Goal: Information Seeking & Learning: Understand process/instructions

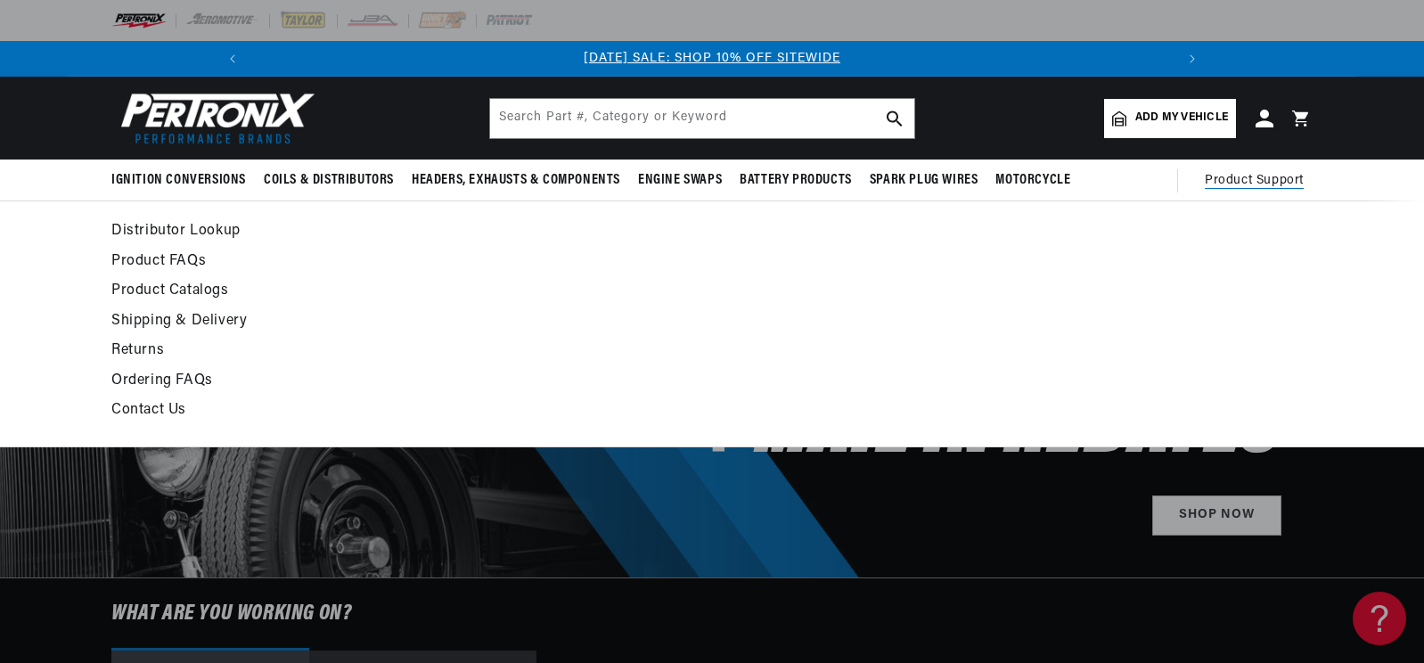
click at [1280, 181] on span "Product Support" at bounding box center [1254, 181] width 99 height 20
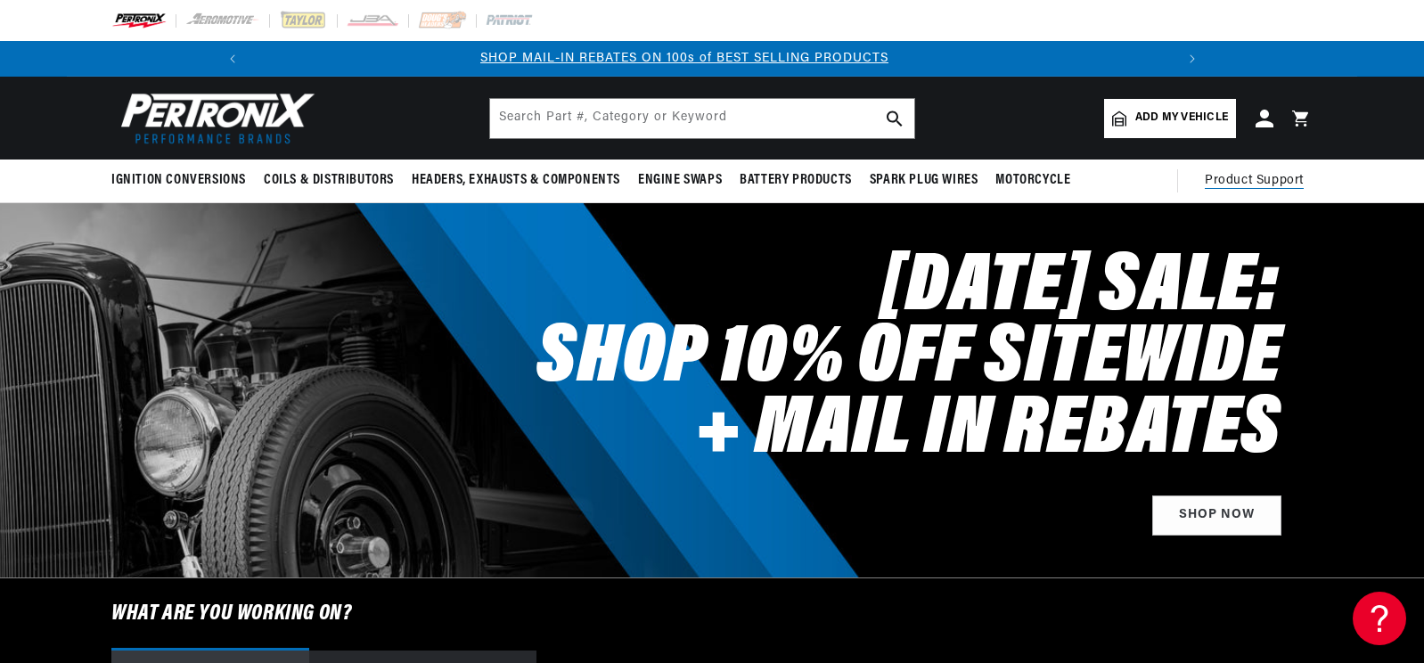
scroll to position [0, 953]
click at [1259, 179] on span "Product Support" at bounding box center [1254, 181] width 99 height 20
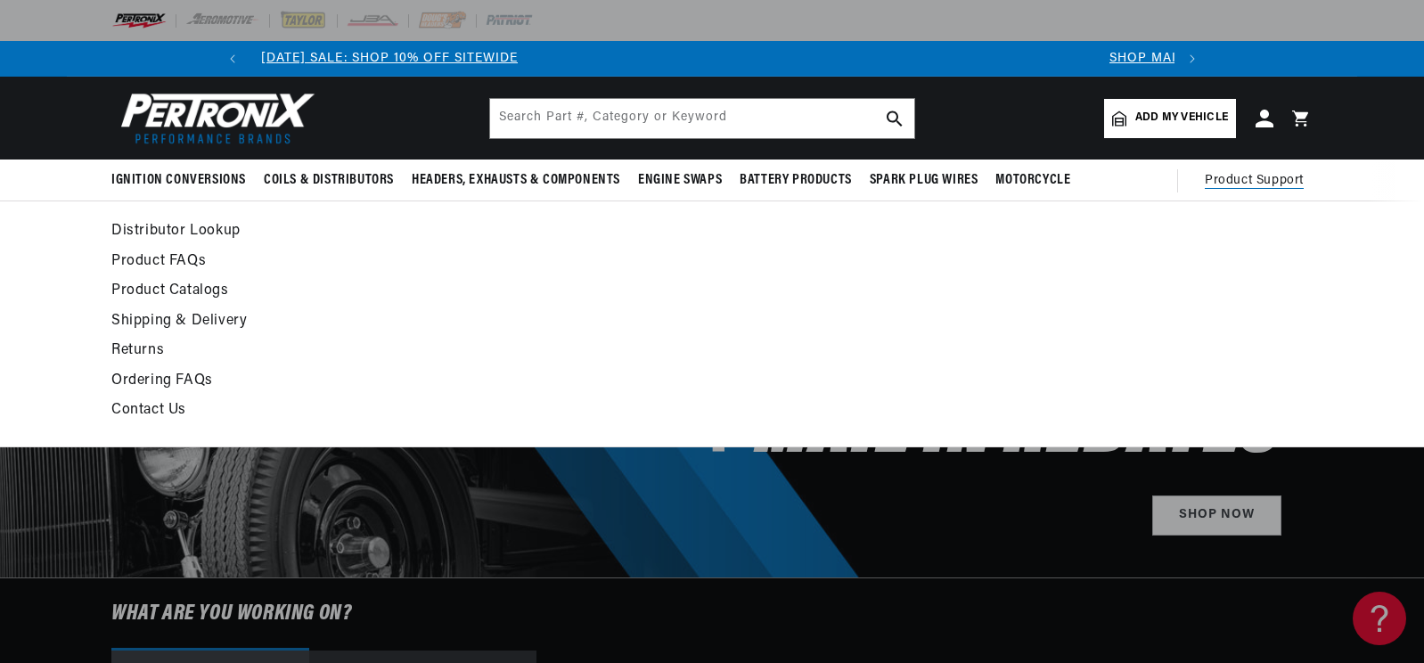
scroll to position [0, 0]
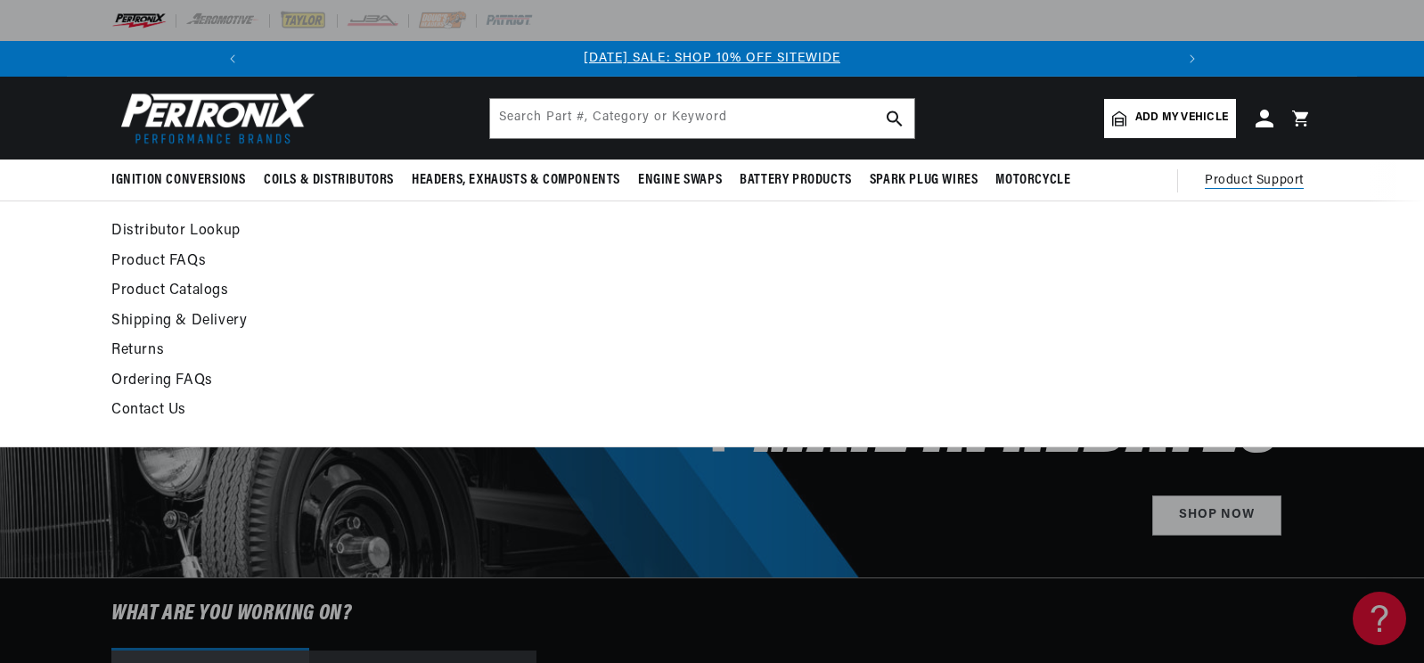
click at [173, 258] on link "Product FAQs" at bounding box center [549, 262] width 876 height 25
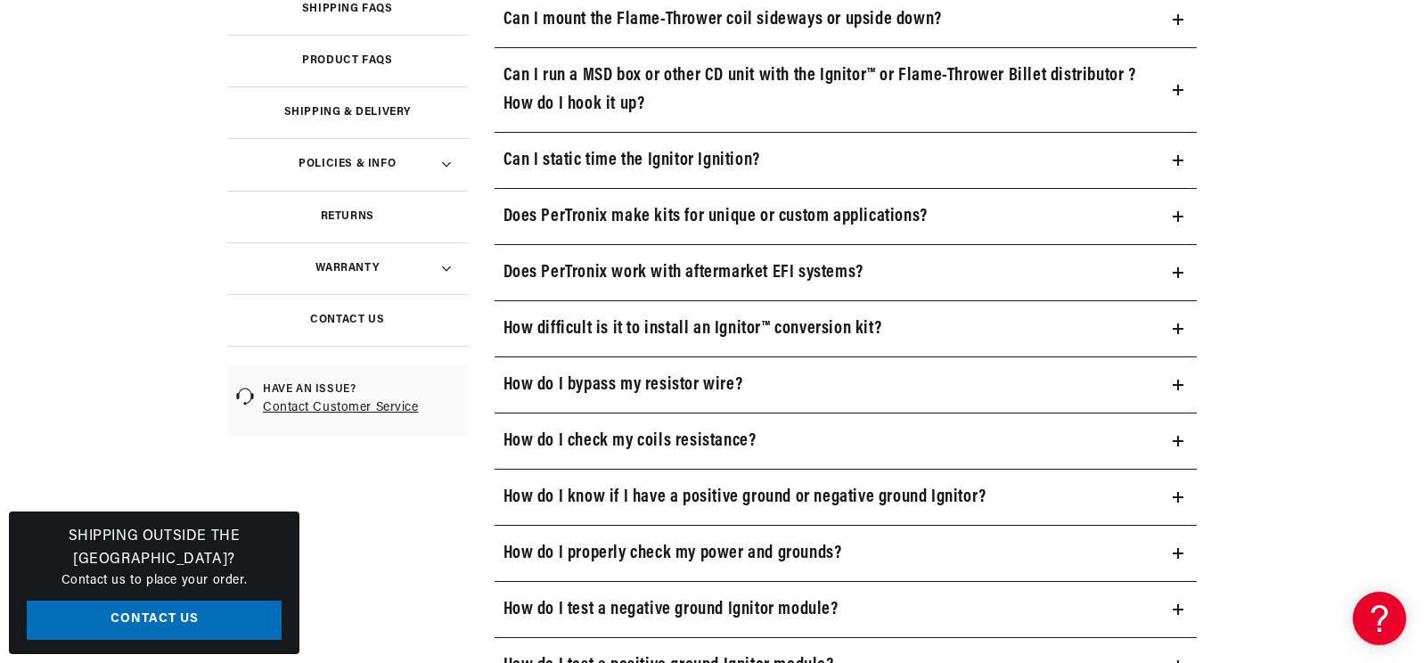
scroll to position [0, 953]
click at [1178, 162] on icon at bounding box center [1178, 160] width 0 height 11
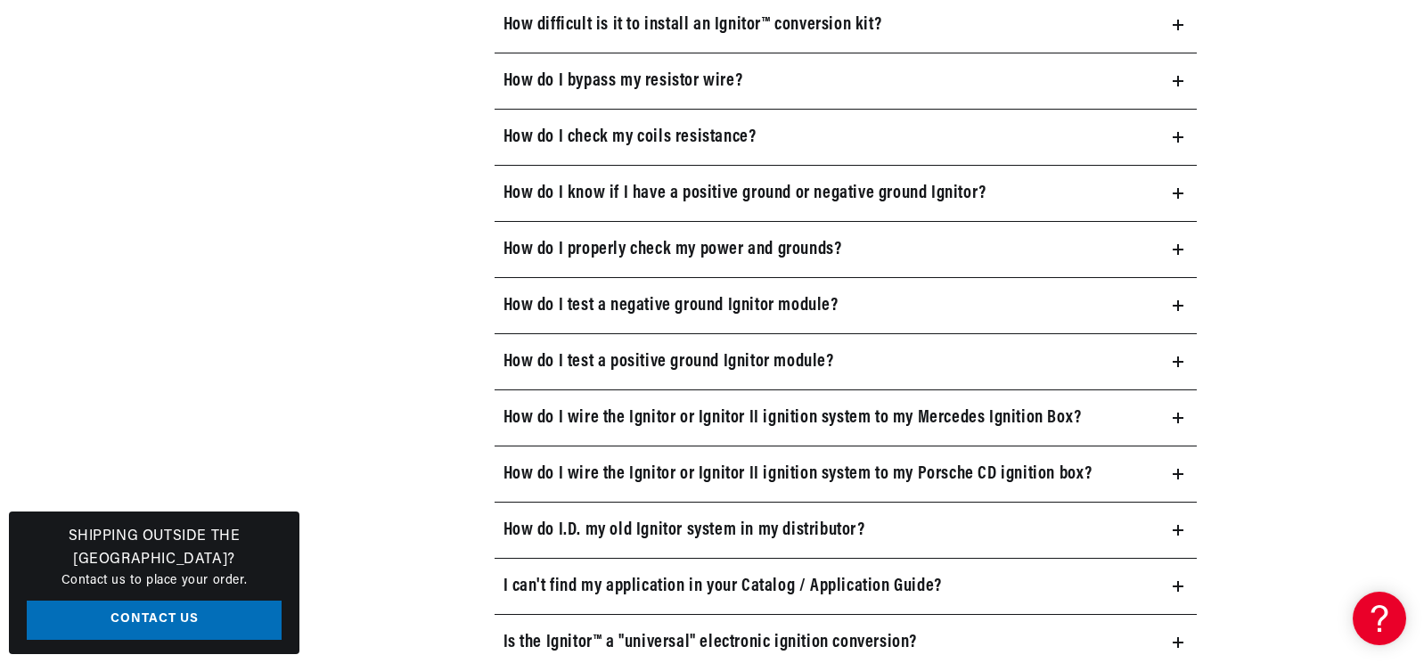
scroll to position [0, 0]
click at [1174, 306] on icon at bounding box center [1178, 306] width 11 height 0
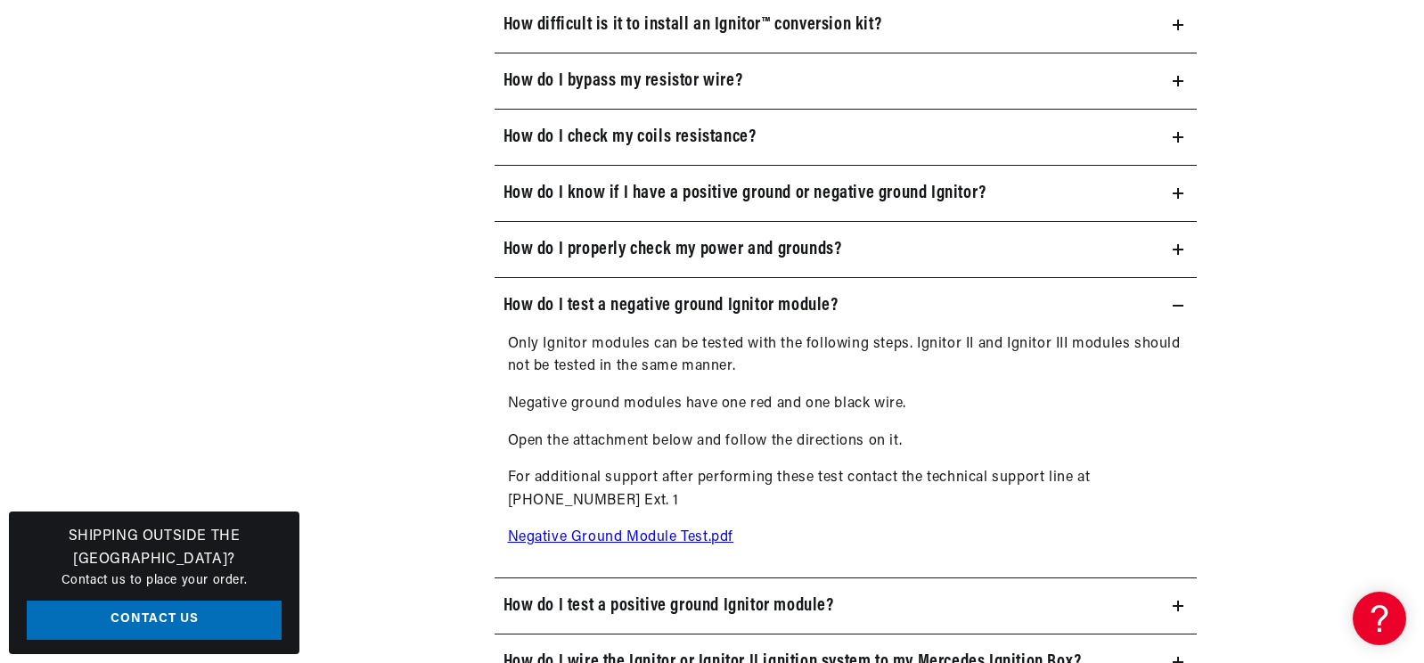
scroll to position [0, 1905]
click at [681, 535] on link "Negative Ground Module Test.pdf" at bounding box center [621, 537] width 226 height 14
